Goal: Task Accomplishment & Management: Use online tool/utility

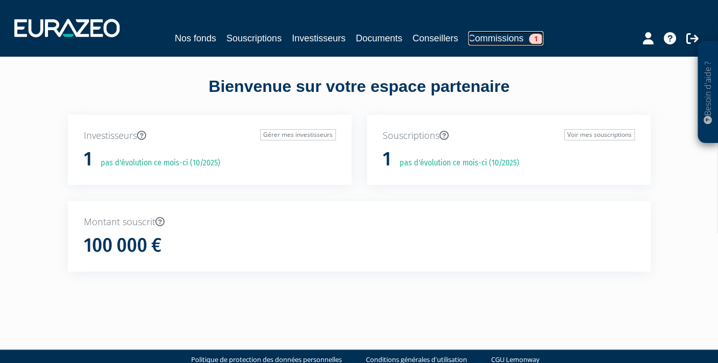
click at [514, 38] on link "Commissions 1" at bounding box center [505, 38] width 75 height 14
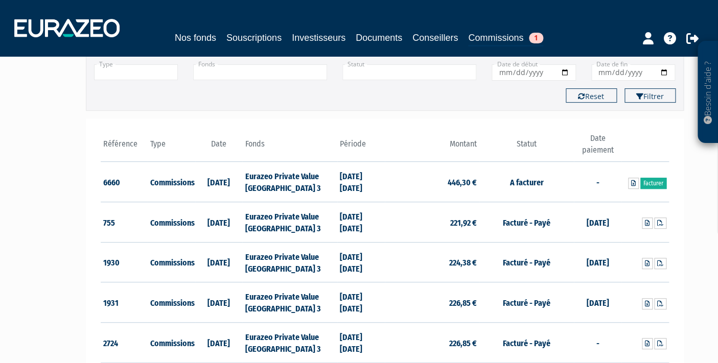
scroll to position [85, 0]
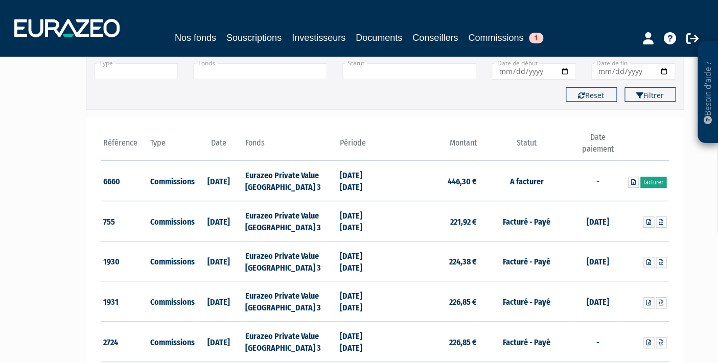
click at [648, 185] on link "Facturer" at bounding box center [653, 182] width 26 height 11
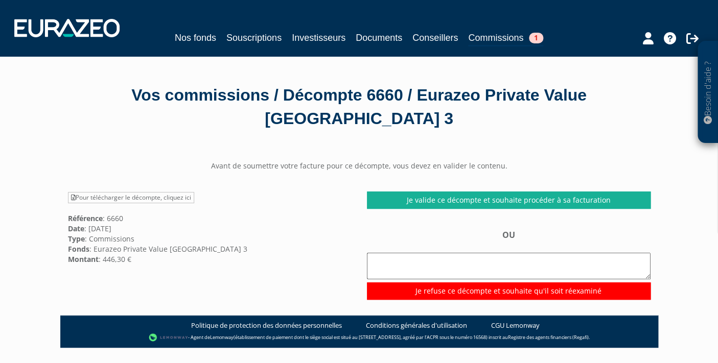
scroll to position [99, 0]
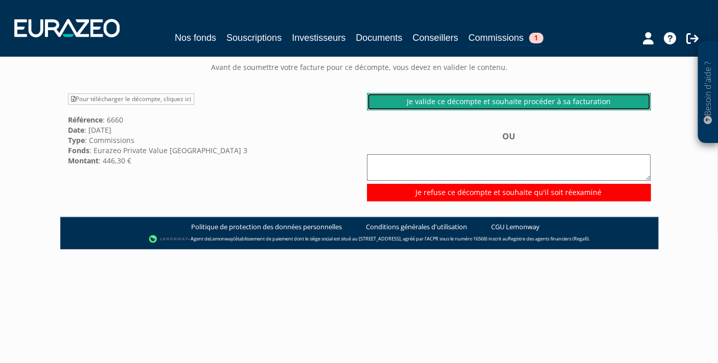
click at [464, 93] on link "Je valide ce décompte et souhaite procéder à sa facturation" at bounding box center [509, 101] width 284 height 17
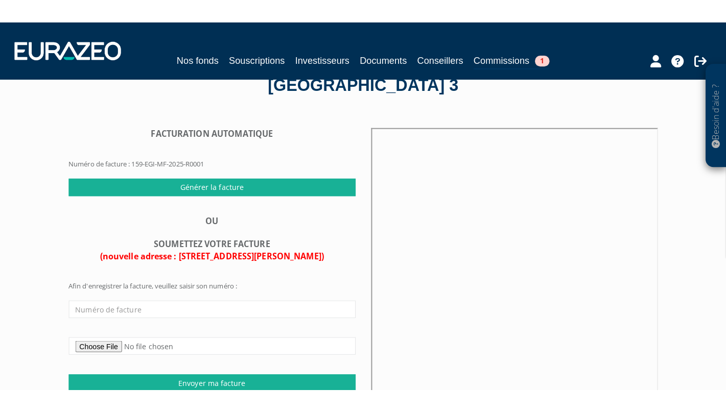
scroll to position [40, 0]
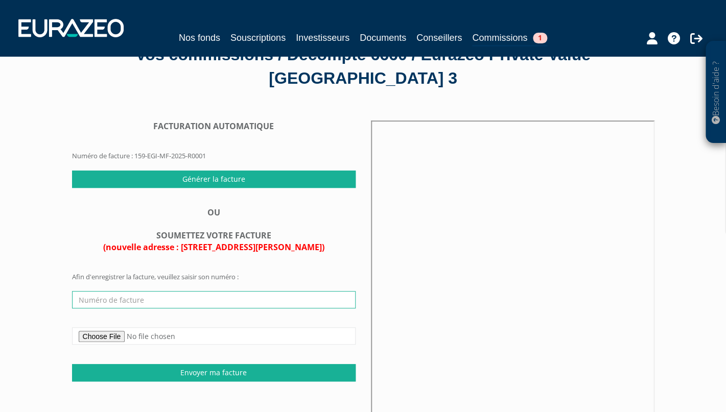
click at [141, 291] on input "text" at bounding box center [214, 299] width 284 height 17
type input "20250010"
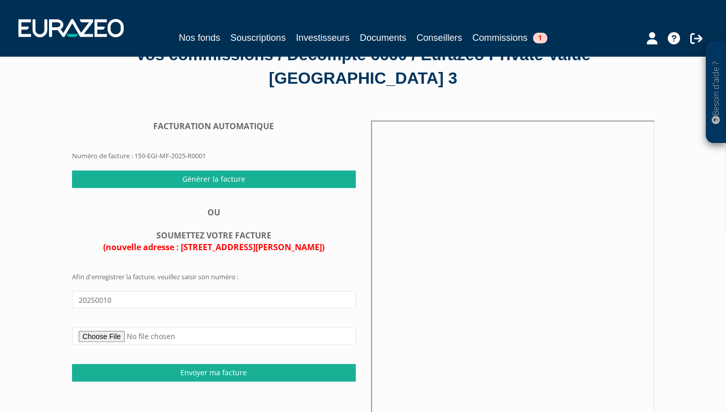
click at [100, 328] on input "file" at bounding box center [214, 336] width 284 height 17
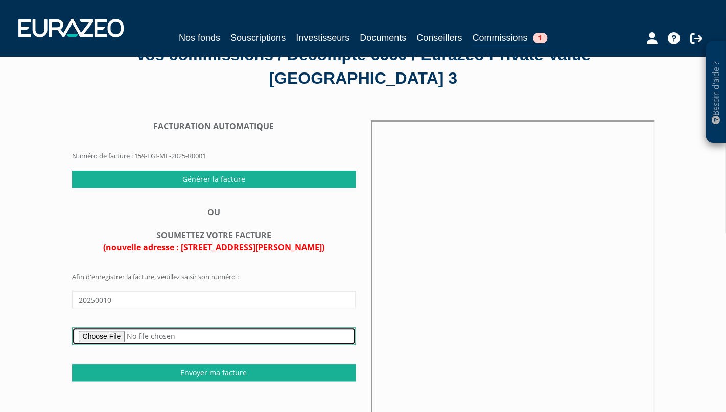
type input "C:\fakepath\2025010.pdf"
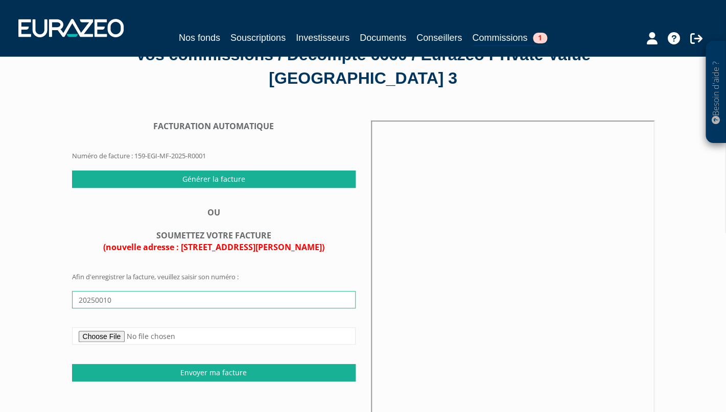
click at [102, 291] on input "20250010" at bounding box center [214, 299] width 284 height 17
type input "2025010"
click at [55, 240] on div "Besoin d'aide ? × J'ai besoin d'aide Si vous avez une question à propos du fonc…" at bounding box center [363, 255] width 726 height 591
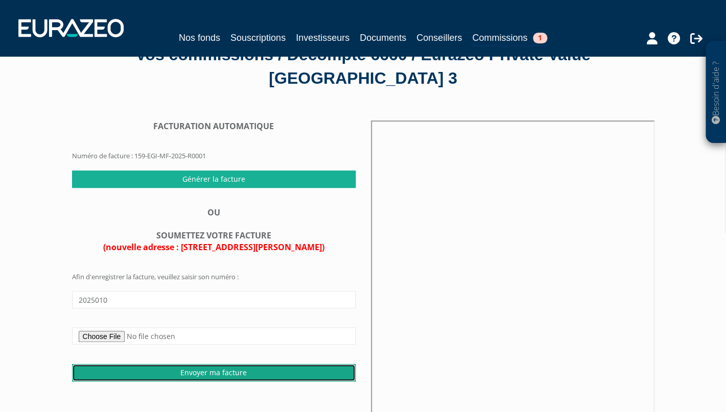
click at [212, 363] on input "Envoyer ma facture" at bounding box center [214, 372] width 284 height 17
